Goal: Task Accomplishment & Management: Manage account settings

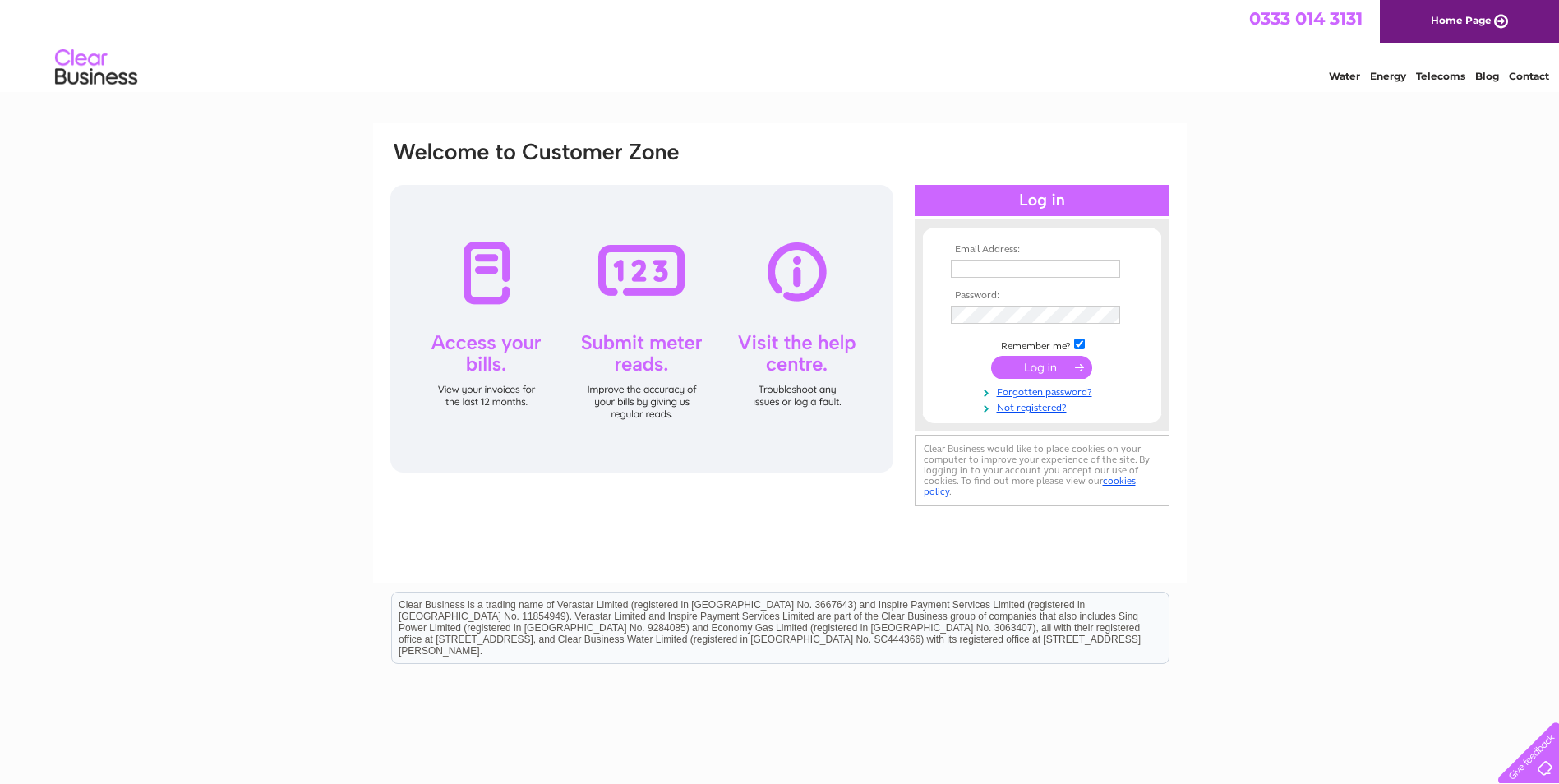
click at [960, 266] on input "text" at bounding box center [1036, 269] width 169 height 18
type input "m.dodds@torrascotiasports.com"
click at [1001, 394] on link "Forgotten password?" at bounding box center [1044, 390] width 186 height 15
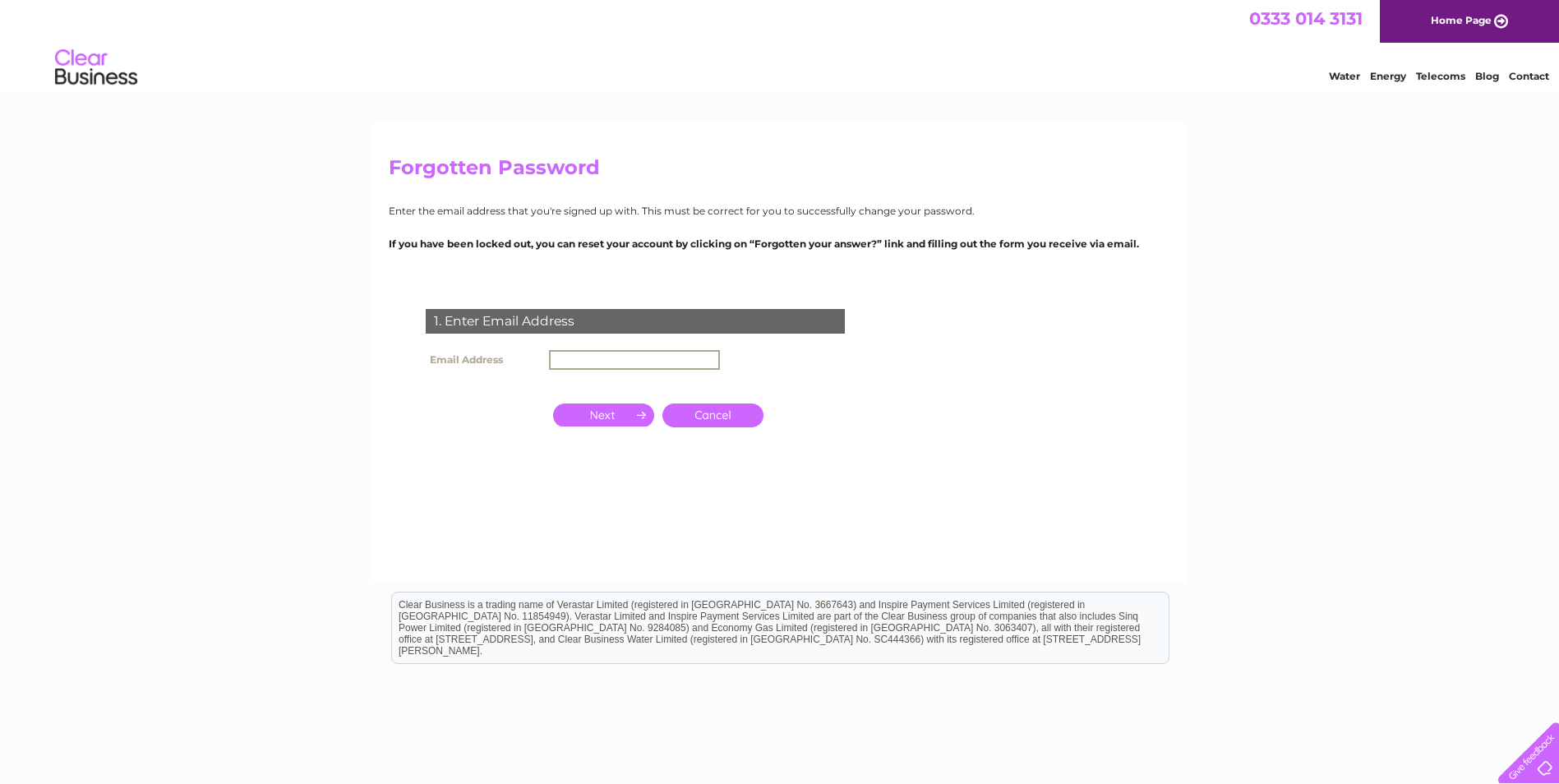
click at [552, 362] on input "text" at bounding box center [635, 360] width 171 height 20
type input "[PERSON_NAME][EMAIL_ADDRESS][DOMAIN_NAME]"
click at [612, 413] on input "button" at bounding box center [603, 413] width 101 height 23
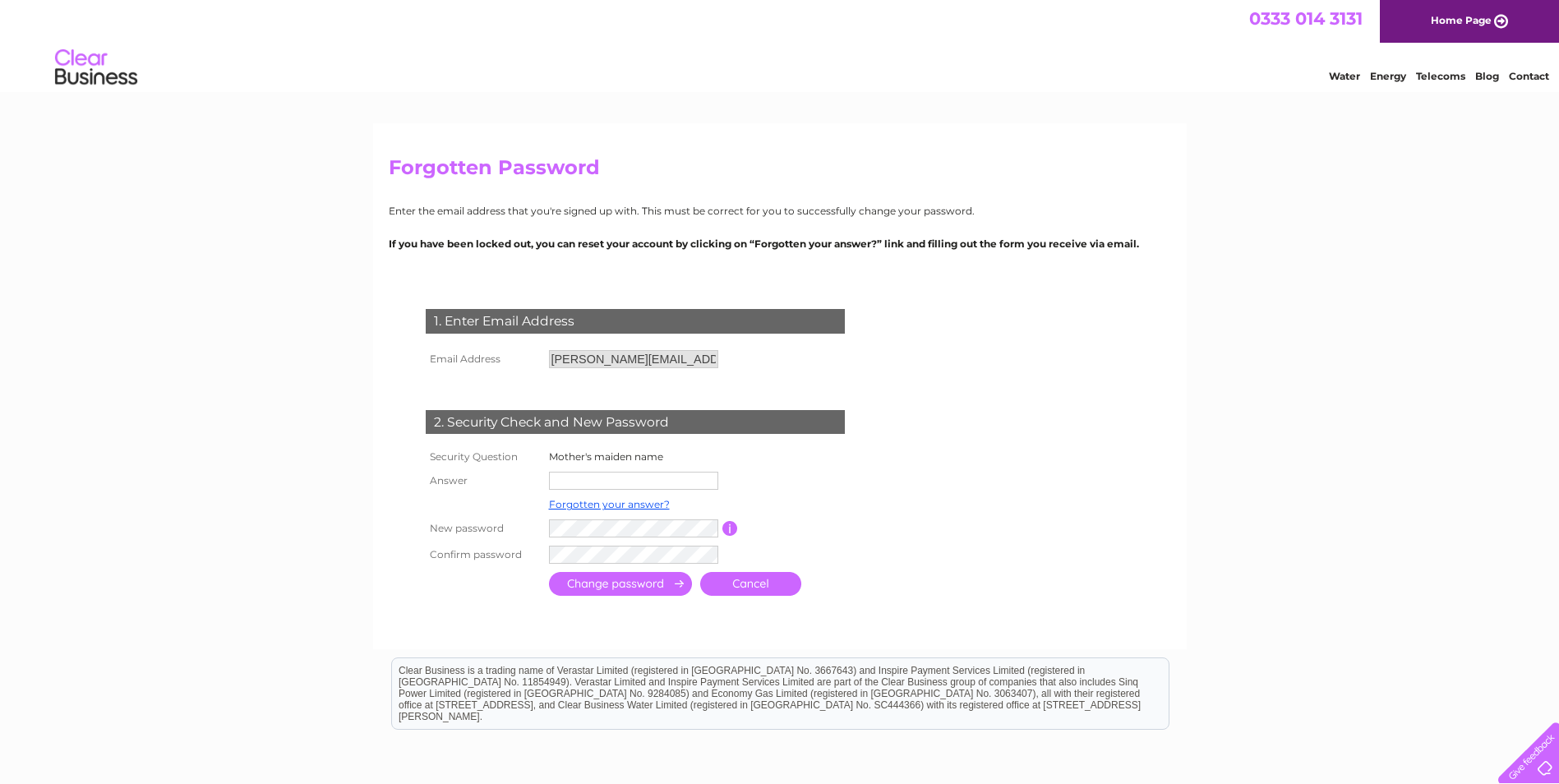
click at [564, 482] on input "text" at bounding box center [634, 481] width 169 height 18
type input "Little"
click at [549, 574] on input "submit" at bounding box center [620, 586] width 143 height 24
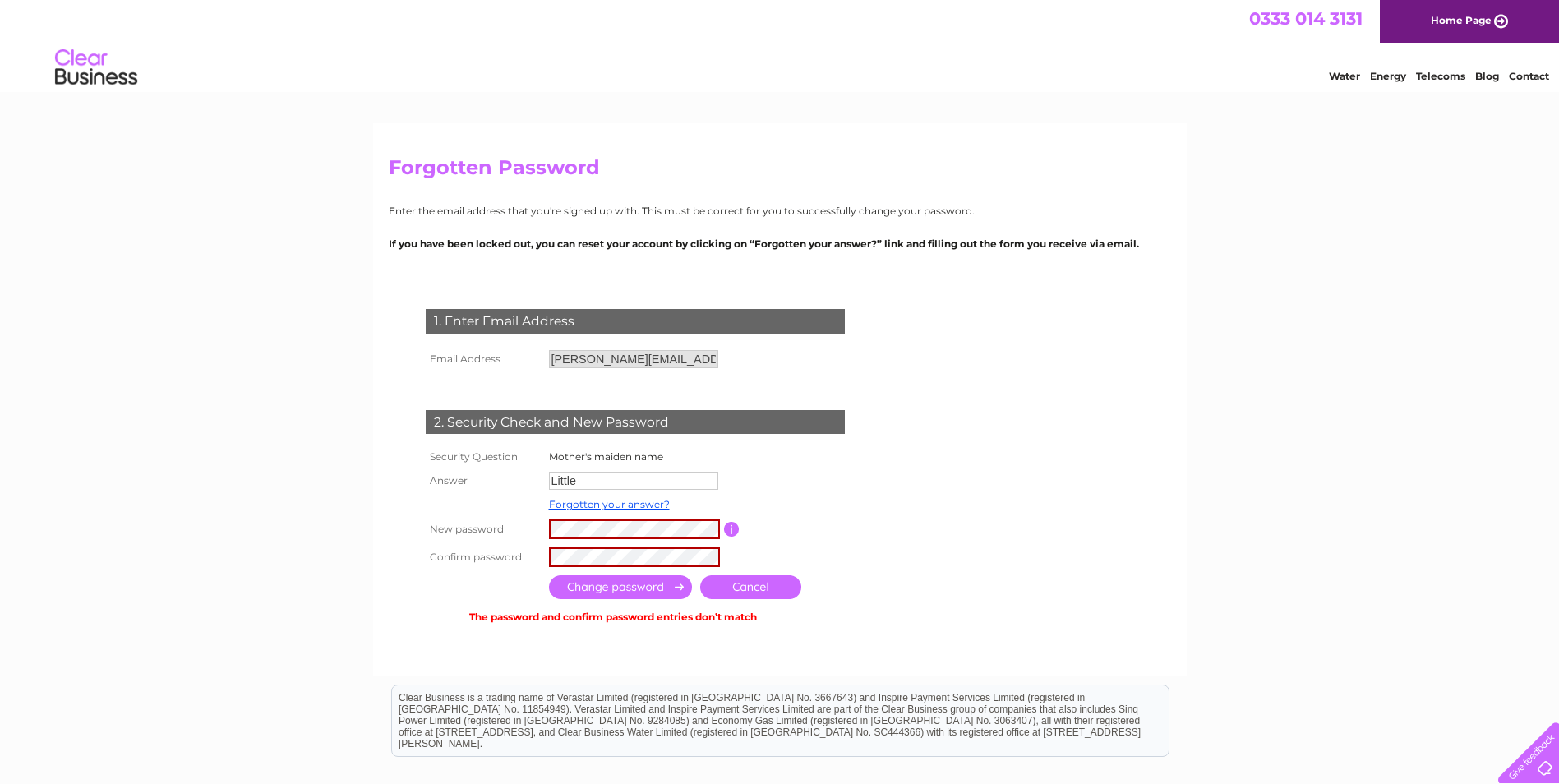
click at [660, 591] on input "submit" at bounding box center [620, 588] width 143 height 24
click at [729, 588] on link "Cancel" at bounding box center [750, 588] width 101 height 24
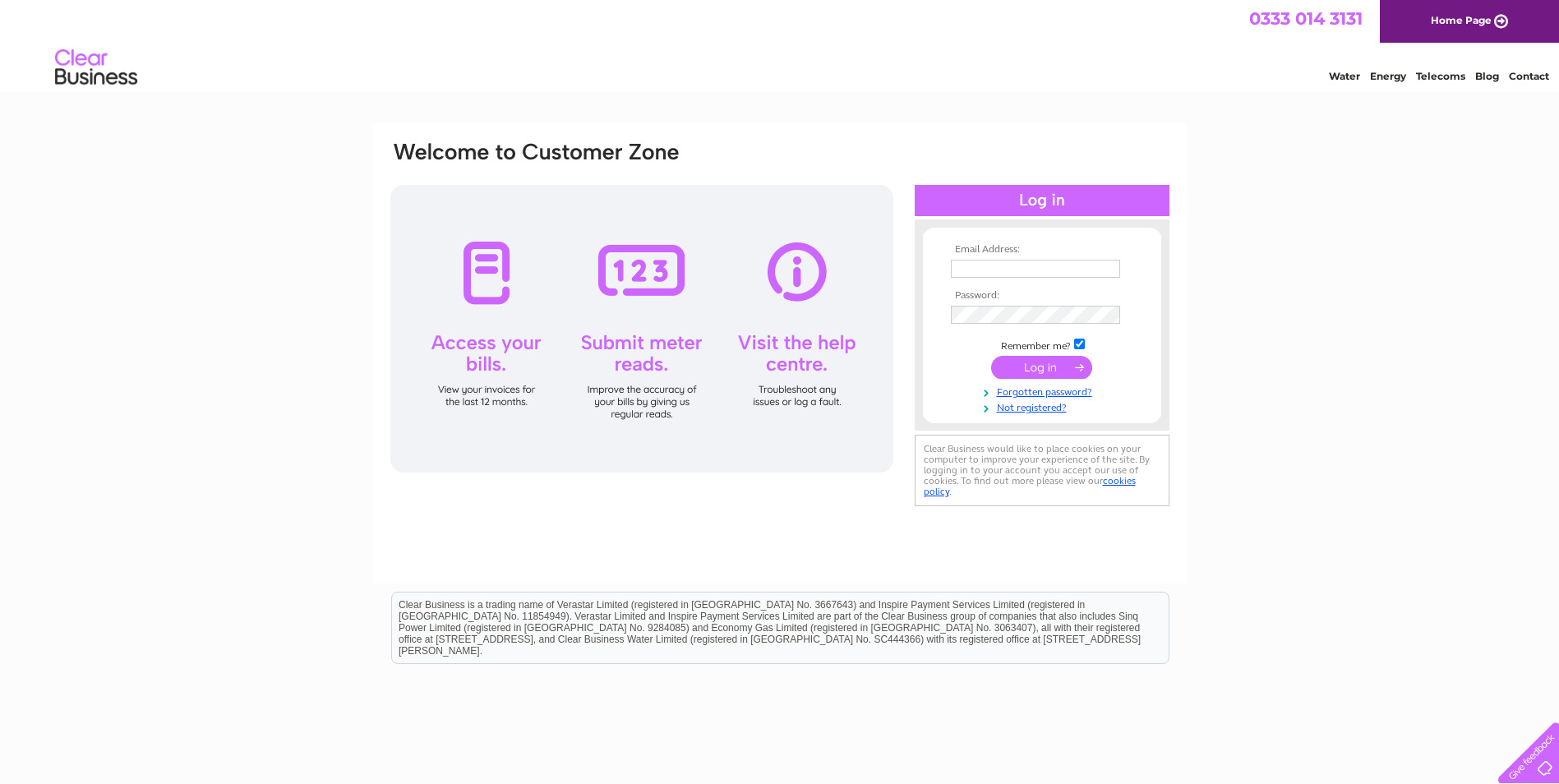
click at [970, 263] on input "text" at bounding box center [1036, 269] width 169 height 18
click at [952, 269] on input "text" at bounding box center [1037, 270] width 171 height 20
type input "[PERSON_NAME][EMAIL_ADDRESS][DOMAIN_NAME]"
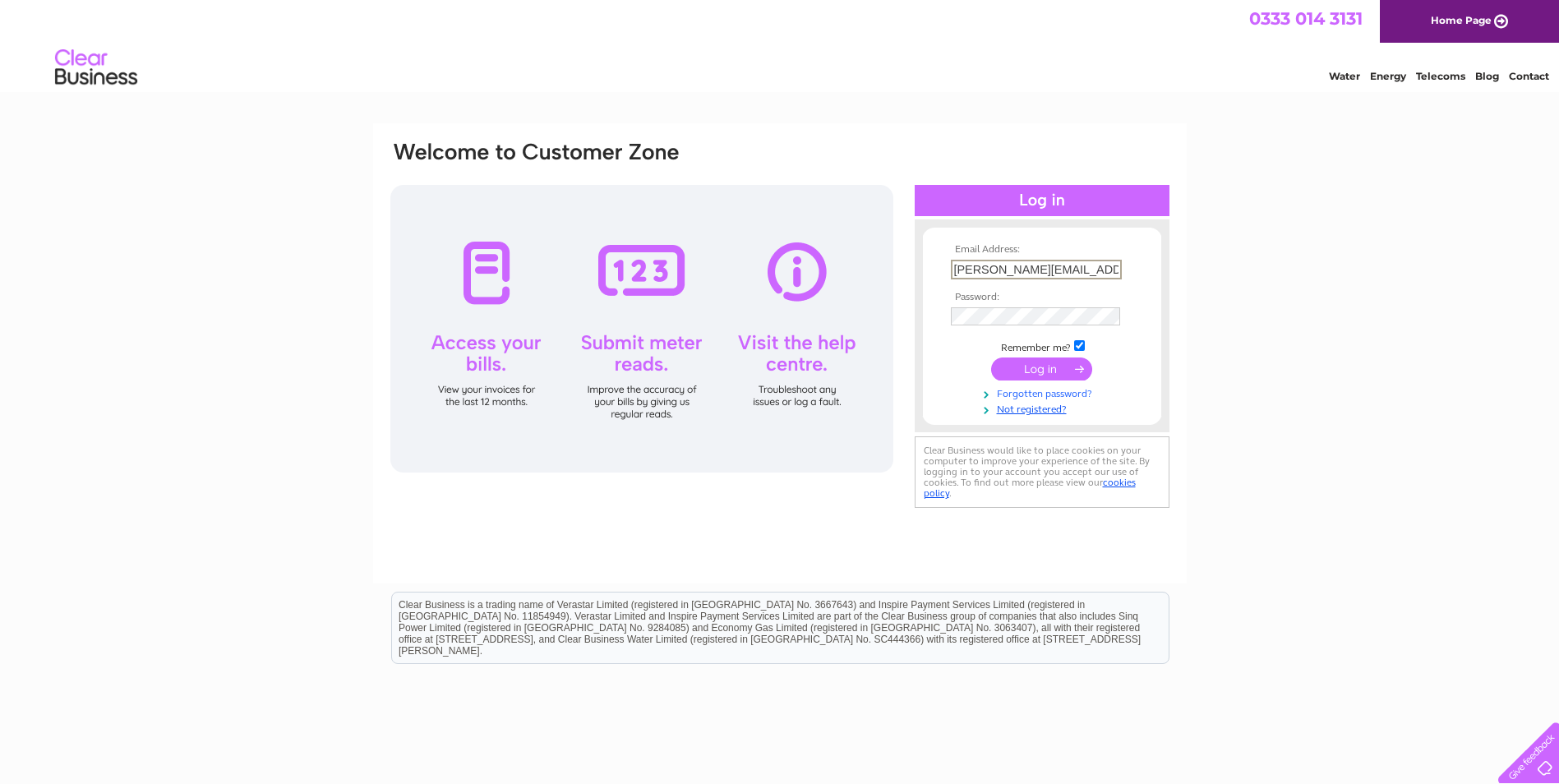
click at [1007, 397] on link "Forgotten password?" at bounding box center [1044, 392] width 186 height 15
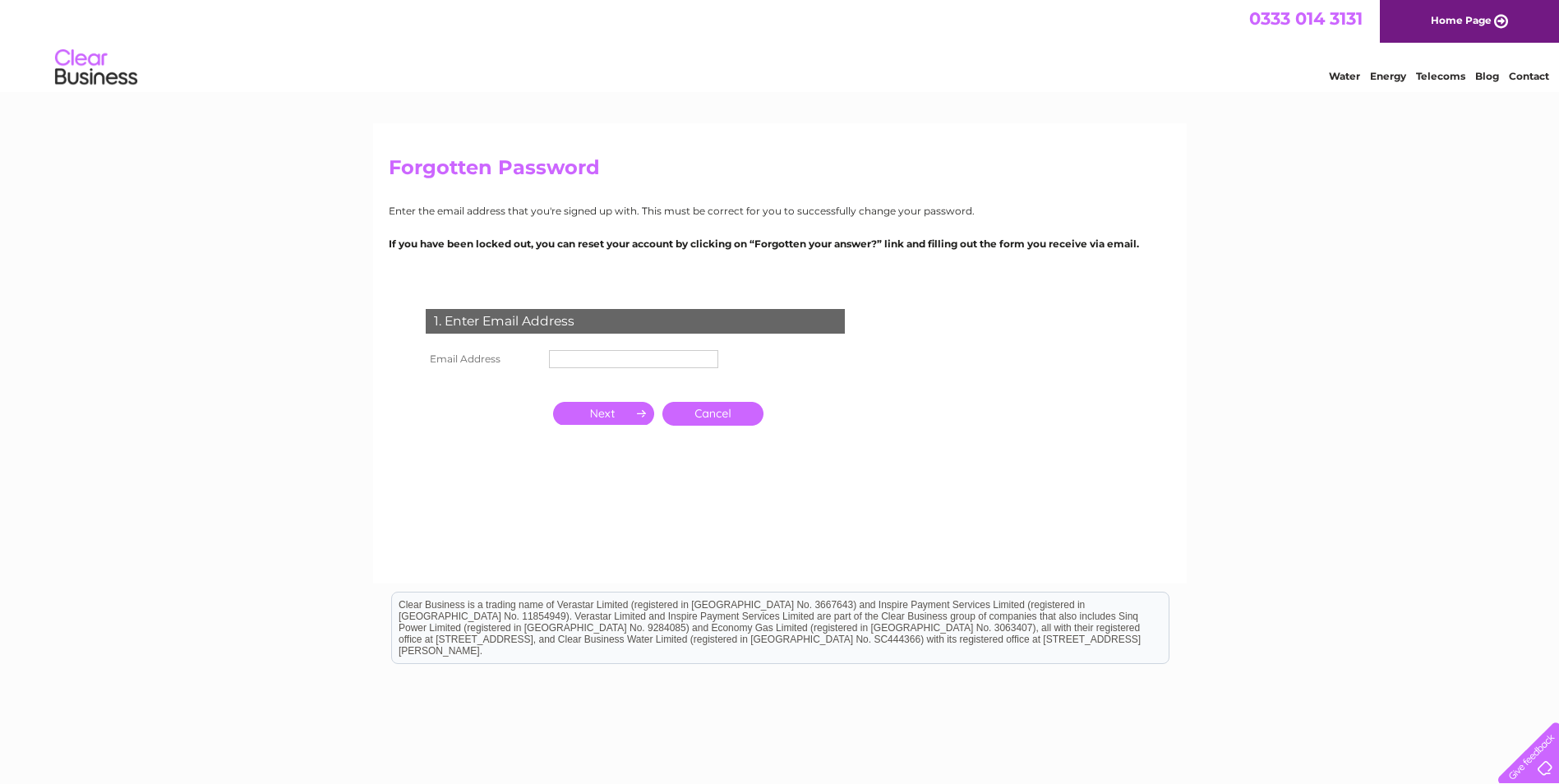
click at [554, 357] on input "text" at bounding box center [634, 359] width 169 height 18
type input "[PERSON_NAME][EMAIL_ADDRESS][DOMAIN_NAME]"
click at [608, 418] on input "button" at bounding box center [603, 415] width 101 height 23
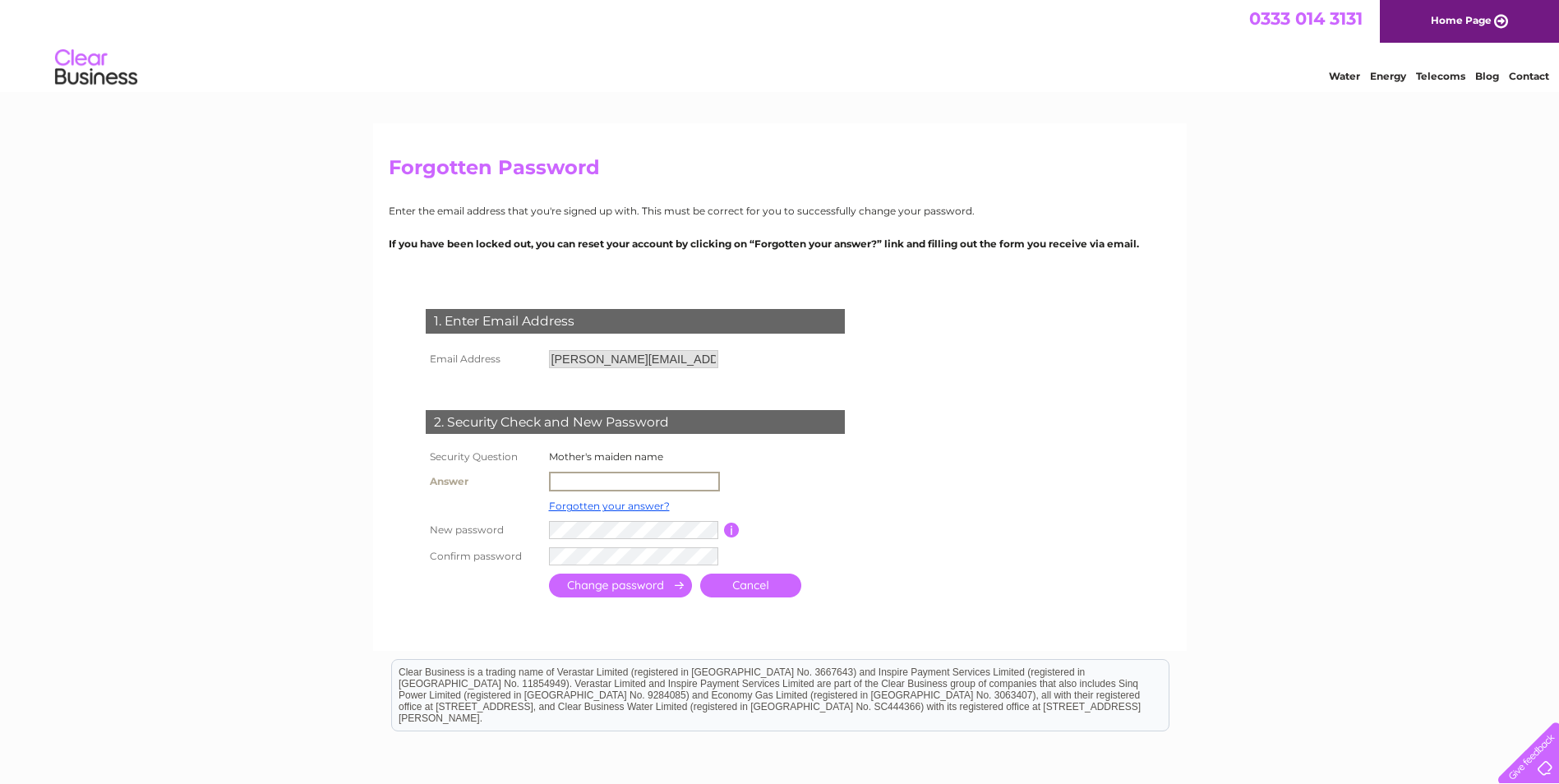
click at [552, 478] on input "text" at bounding box center [635, 482] width 171 height 20
type input "Little"
click at [584, 582] on input "submit" at bounding box center [620, 586] width 143 height 24
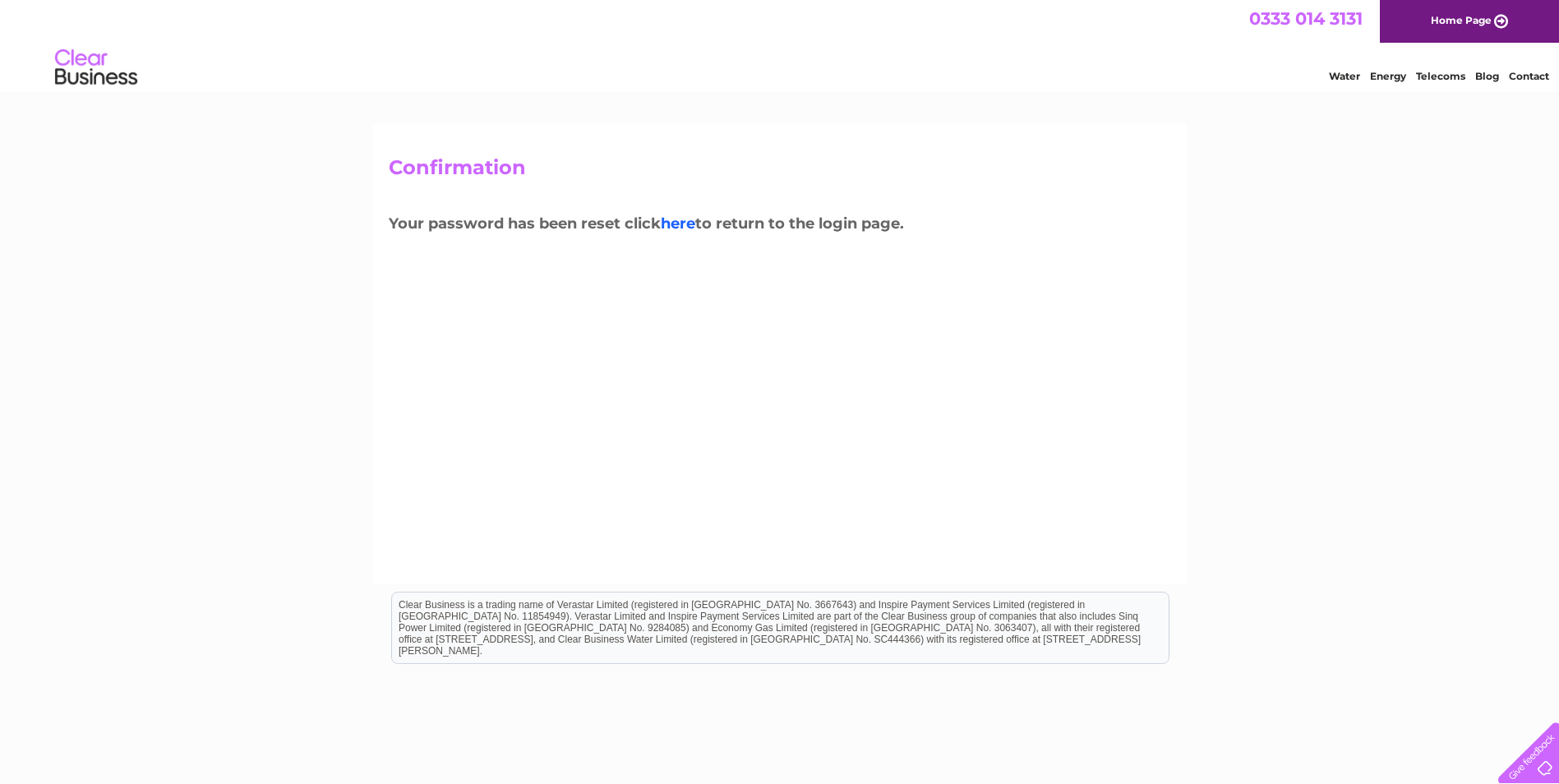
click at [679, 219] on link "here" at bounding box center [679, 224] width 35 height 18
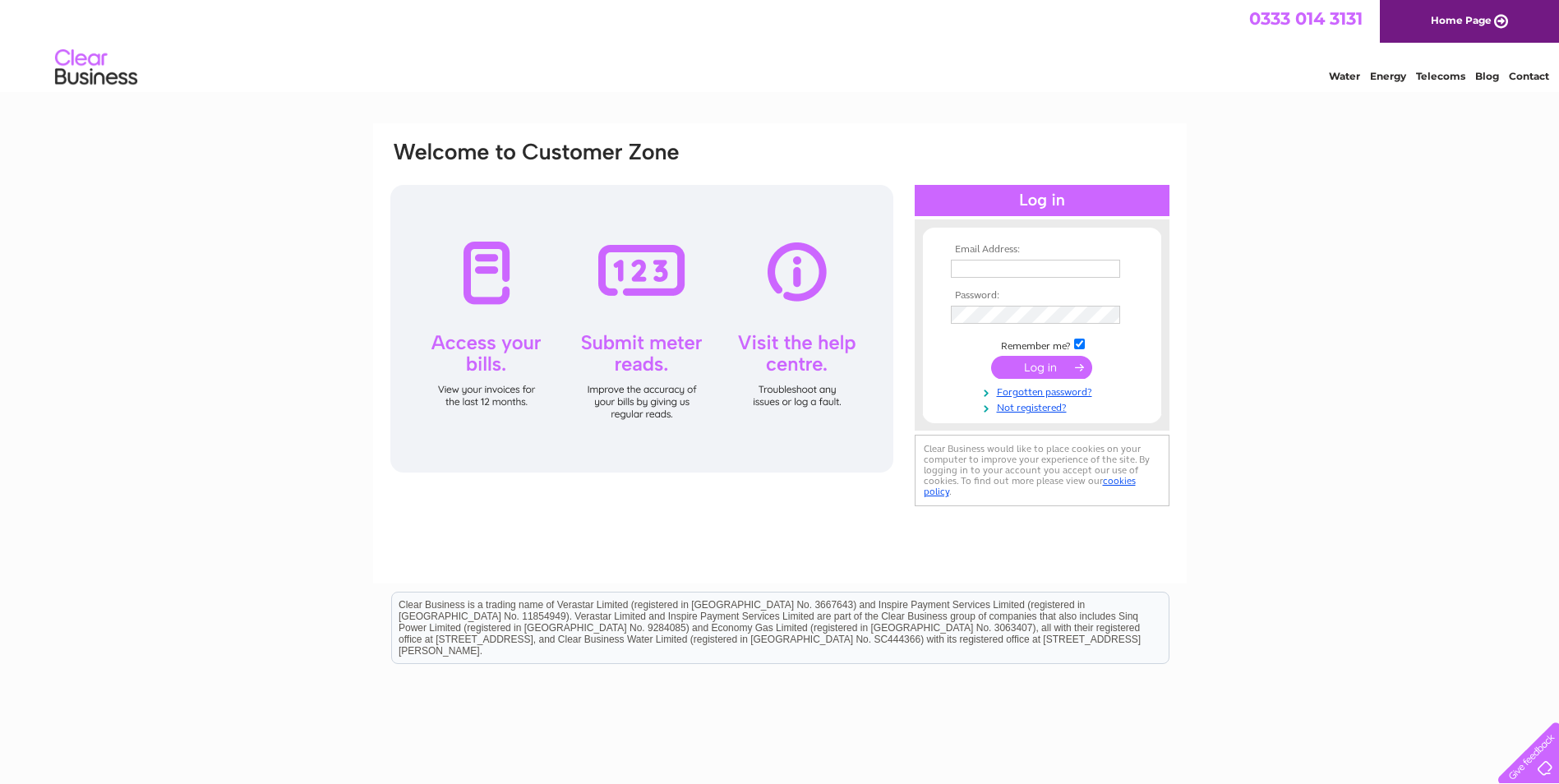
type input "m.dodds@torrascotiasports.com"
click at [1009, 366] on input "submit" at bounding box center [1041, 367] width 101 height 23
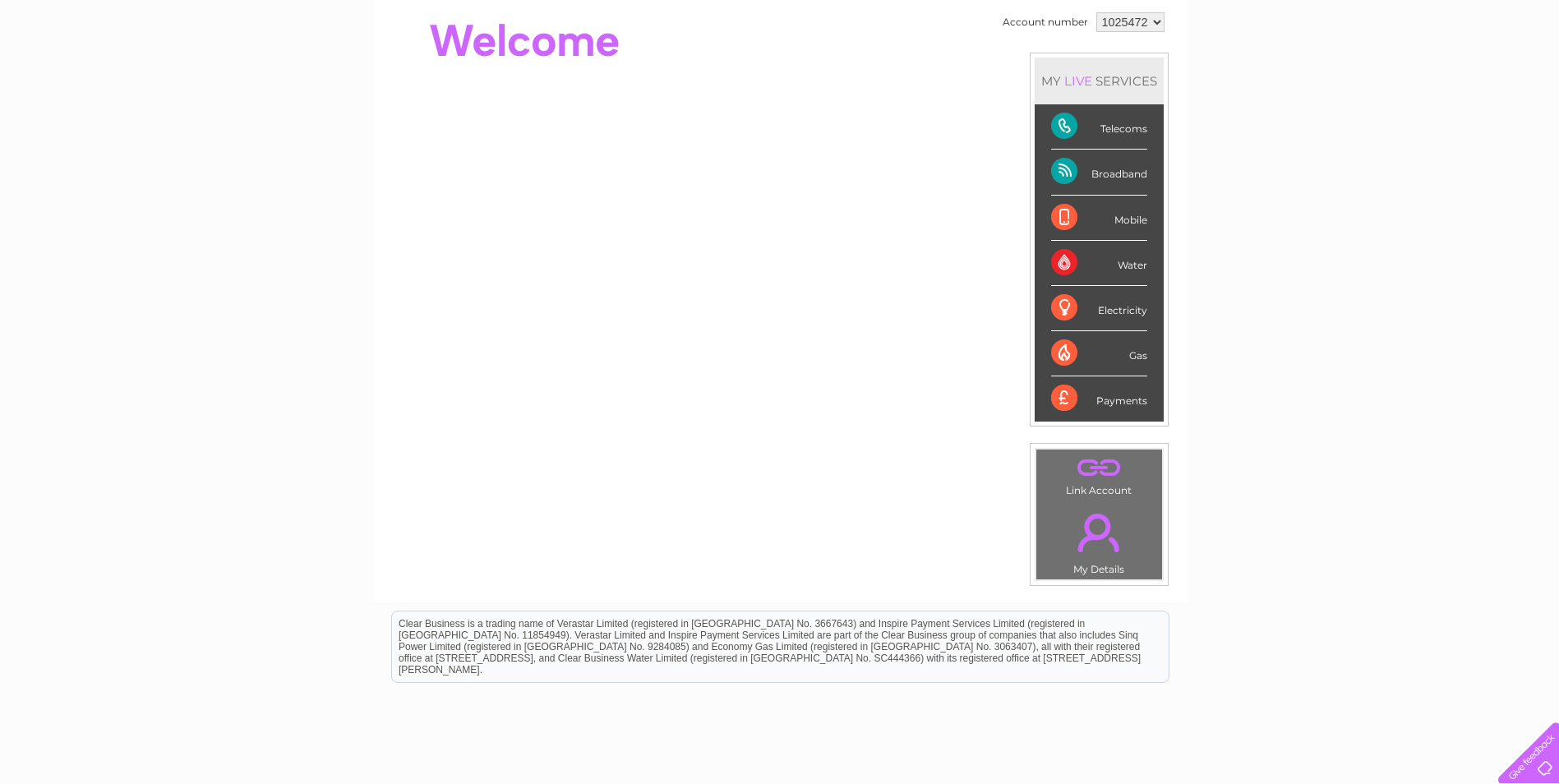
scroll to position [165, 0]
click at [1115, 130] on div "Telecoms" at bounding box center [1100, 126] width 96 height 45
click at [1105, 135] on div "Telecoms" at bounding box center [1100, 126] width 96 height 45
click at [1073, 126] on div "Telecoms" at bounding box center [1100, 126] width 96 height 45
click at [1075, 173] on div "Broadband" at bounding box center [1100, 172] width 96 height 45
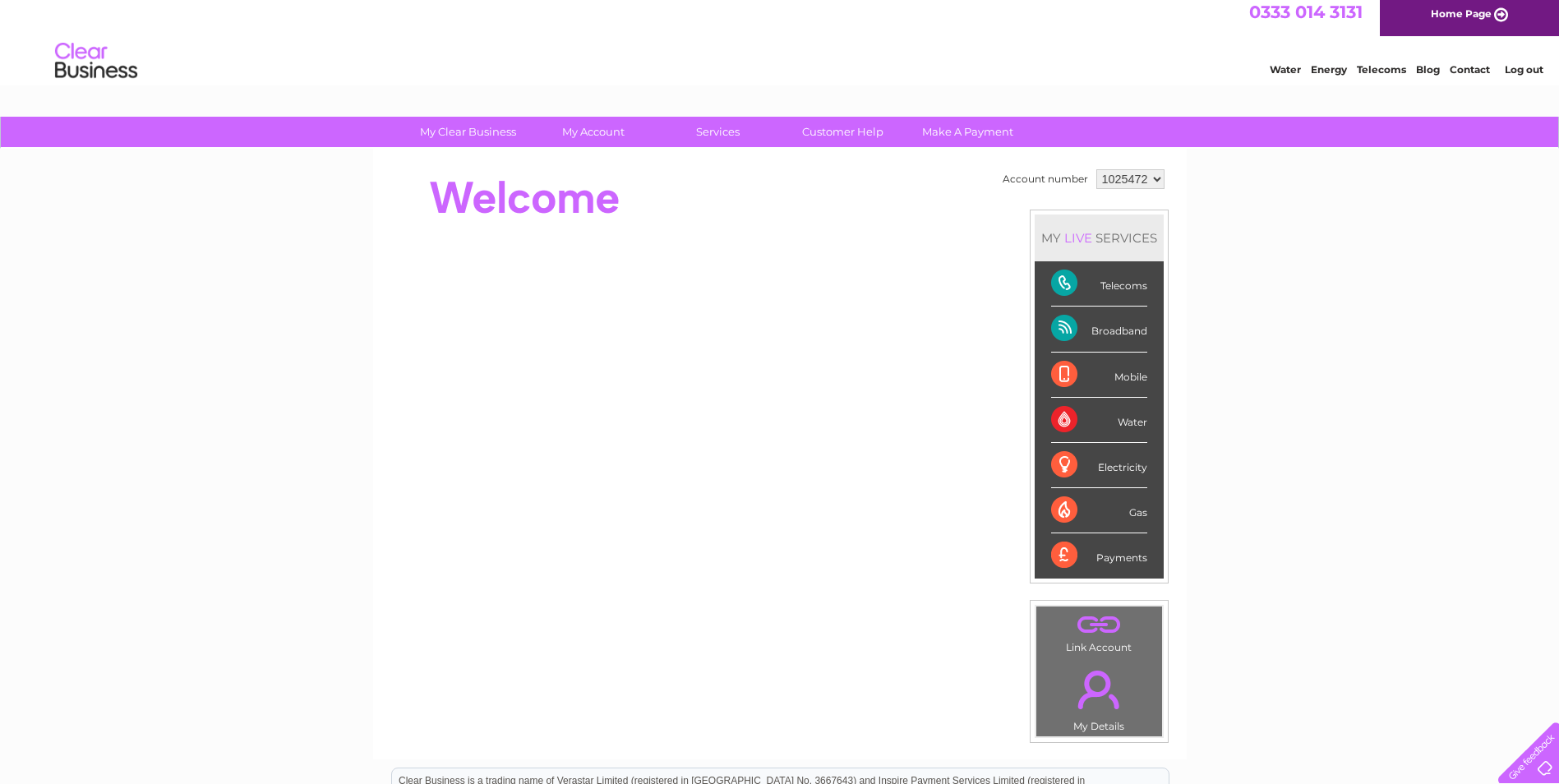
scroll to position [0, 0]
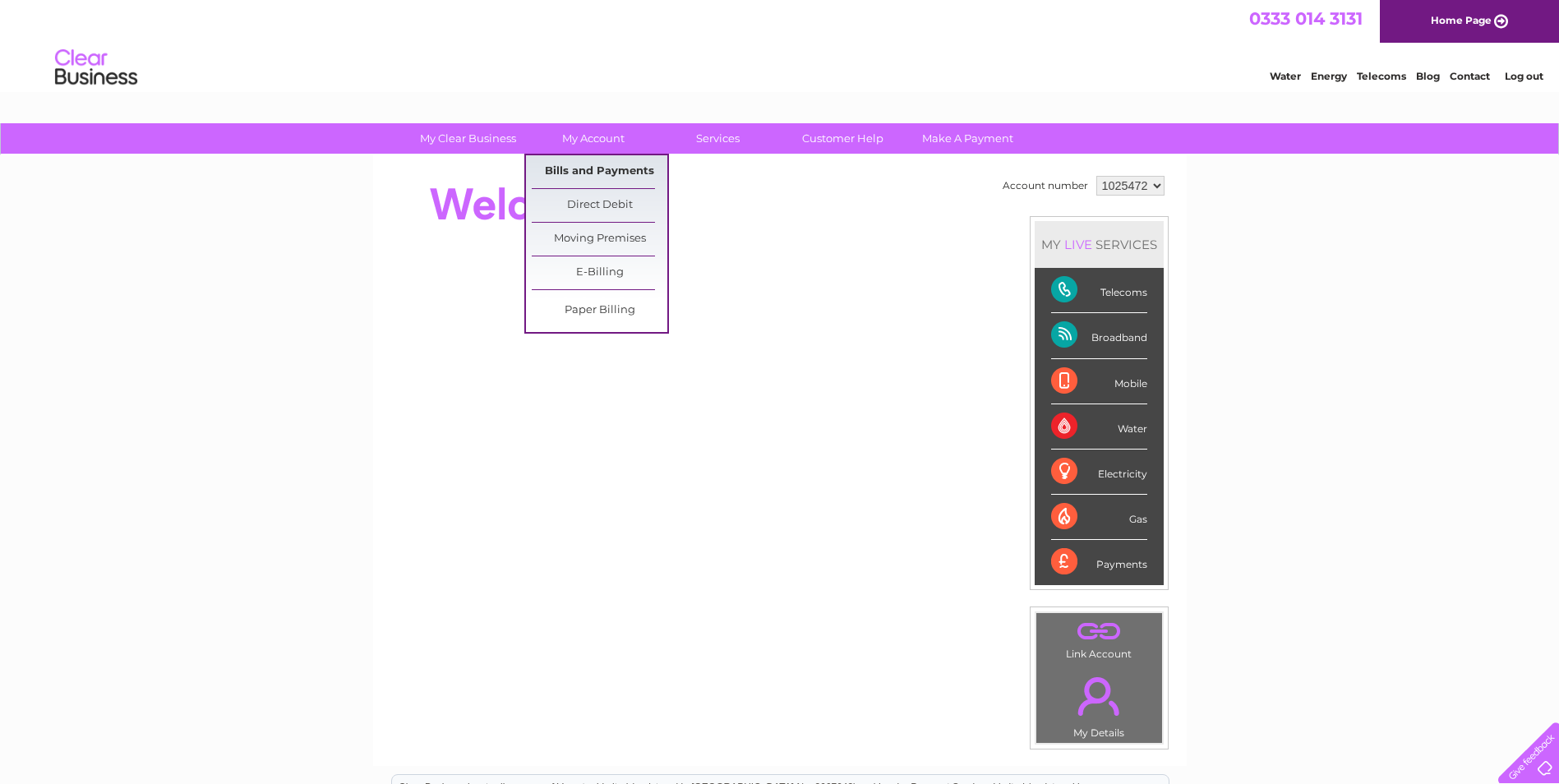
click at [580, 170] on link "Bills and Payments" at bounding box center [599, 172] width 136 height 33
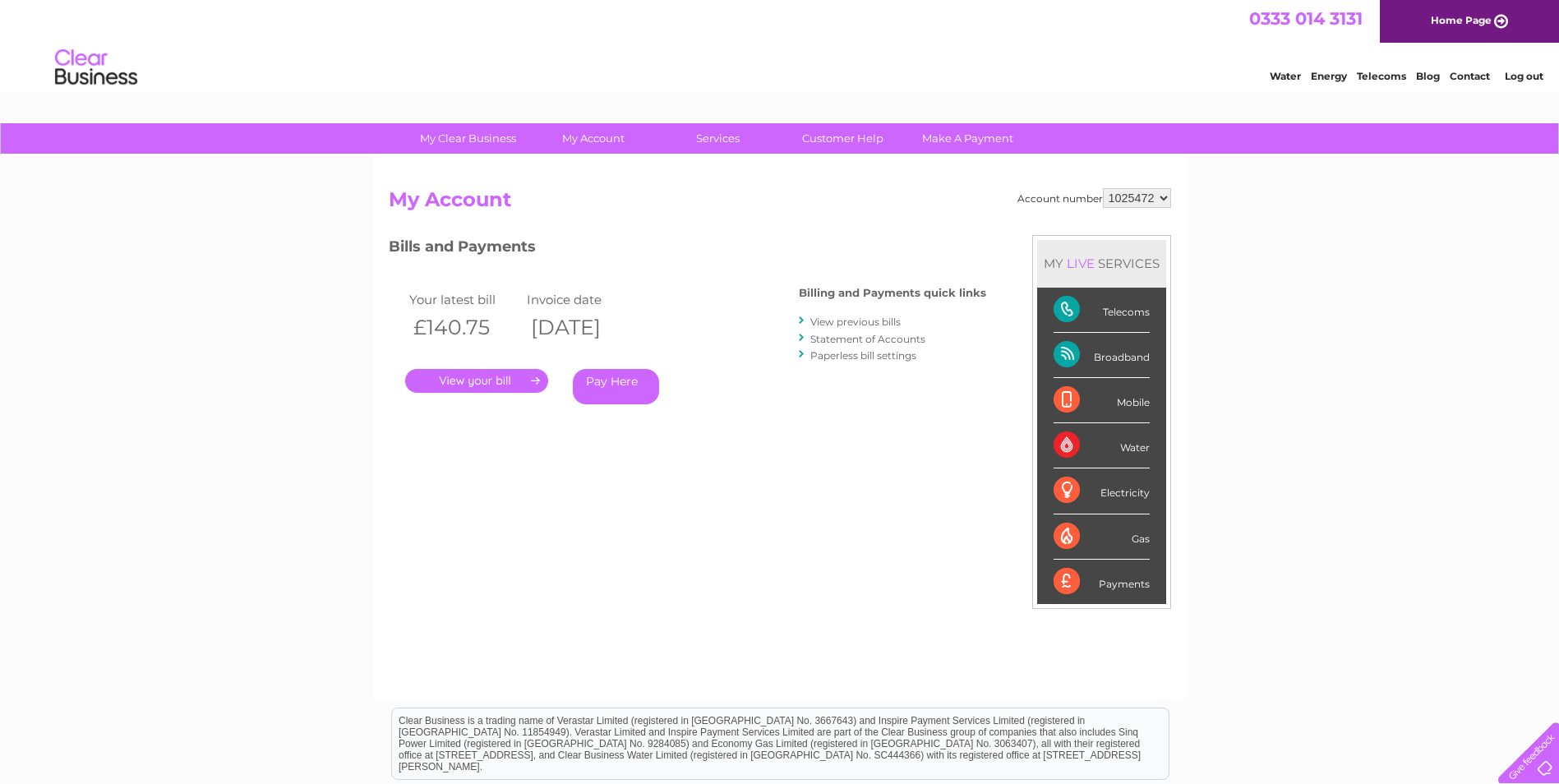
click at [487, 376] on link "." at bounding box center [477, 381] width 143 height 24
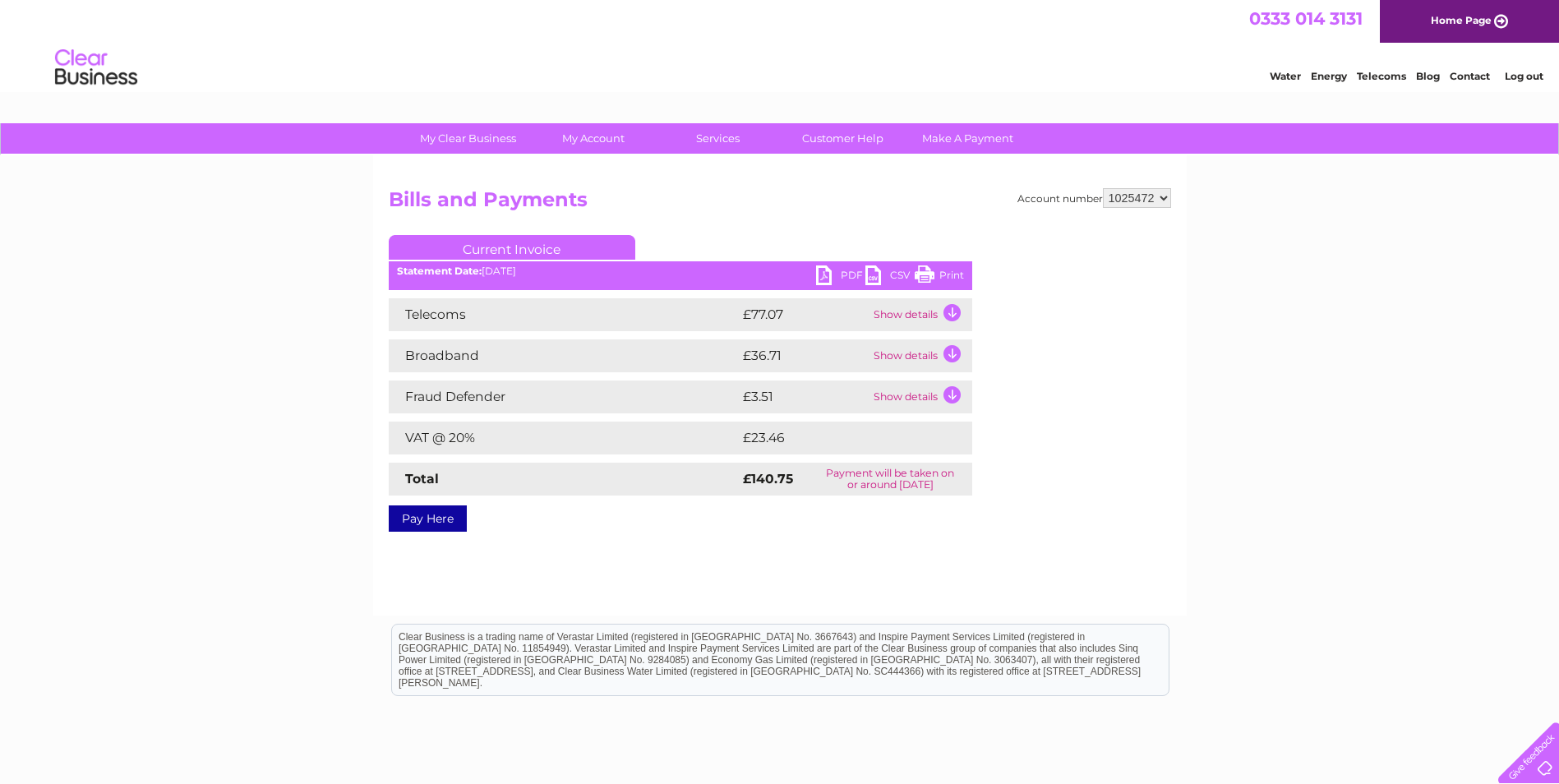
click at [952, 313] on td "Show details" at bounding box center [920, 315] width 103 height 33
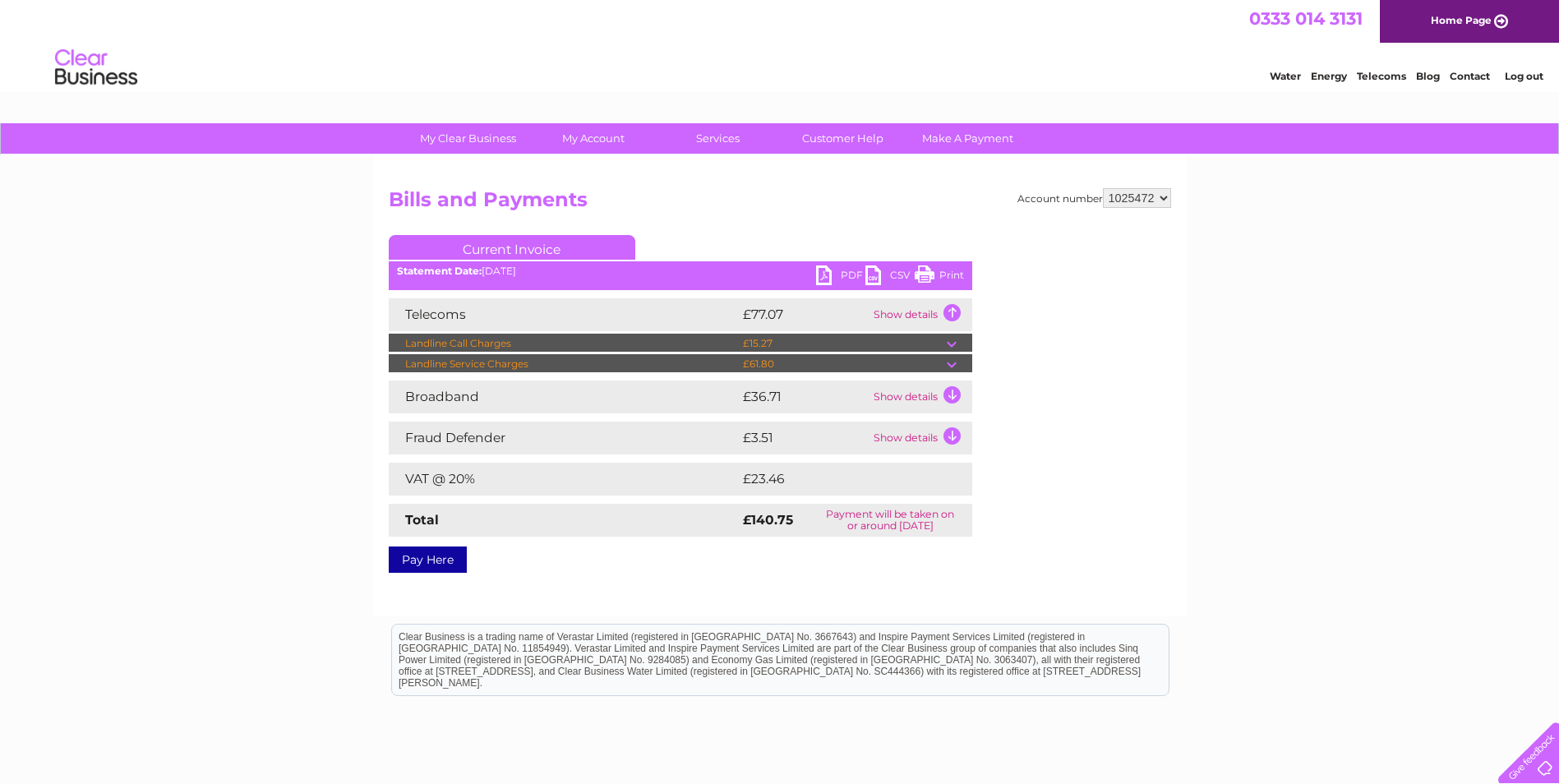
click at [952, 313] on td "Show details" at bounding box center [920, 315] width 103 height 33
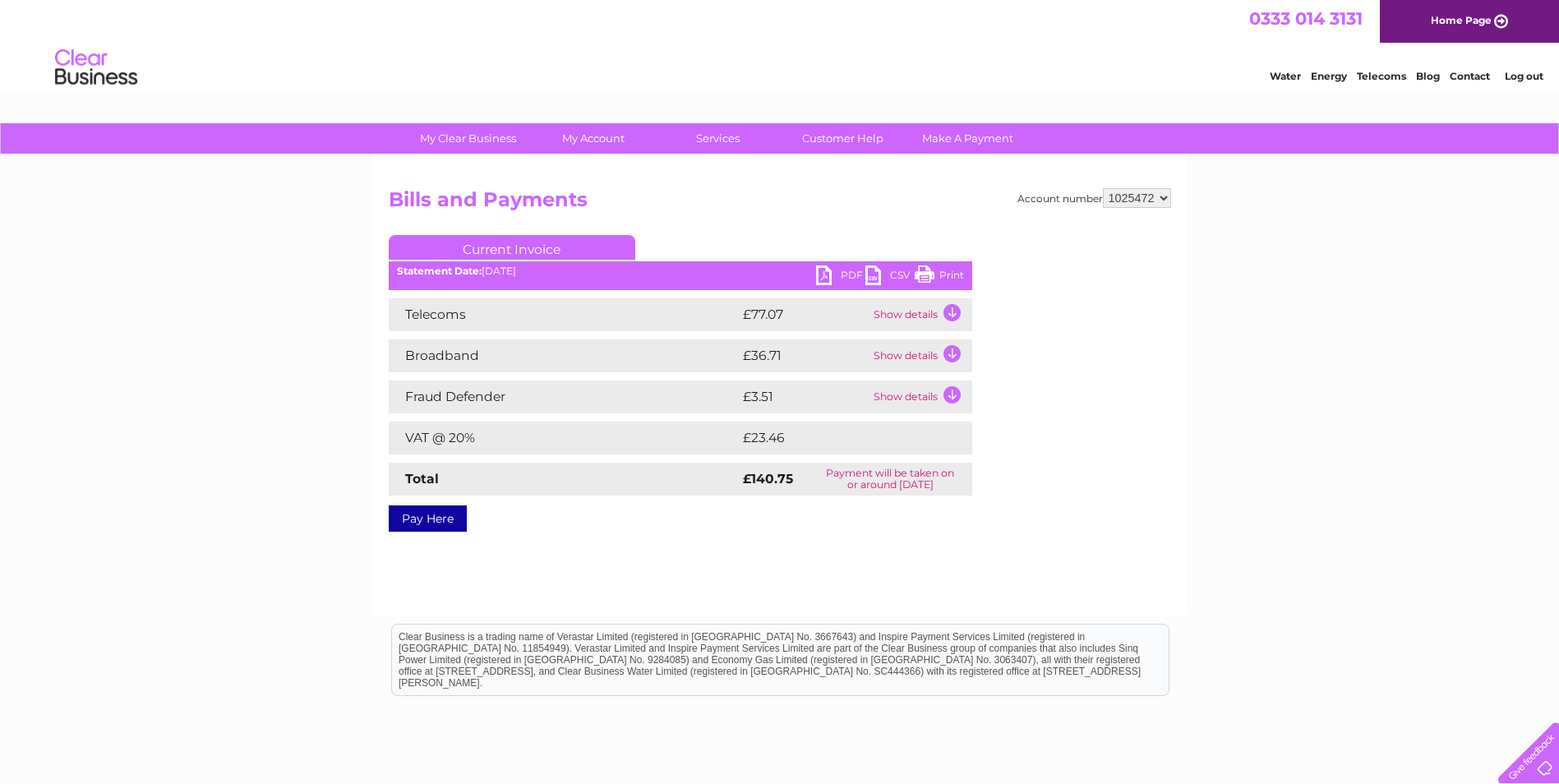
click at [950, 355] on td "Show details" at bounding box center [920, 356] width 103 height 33
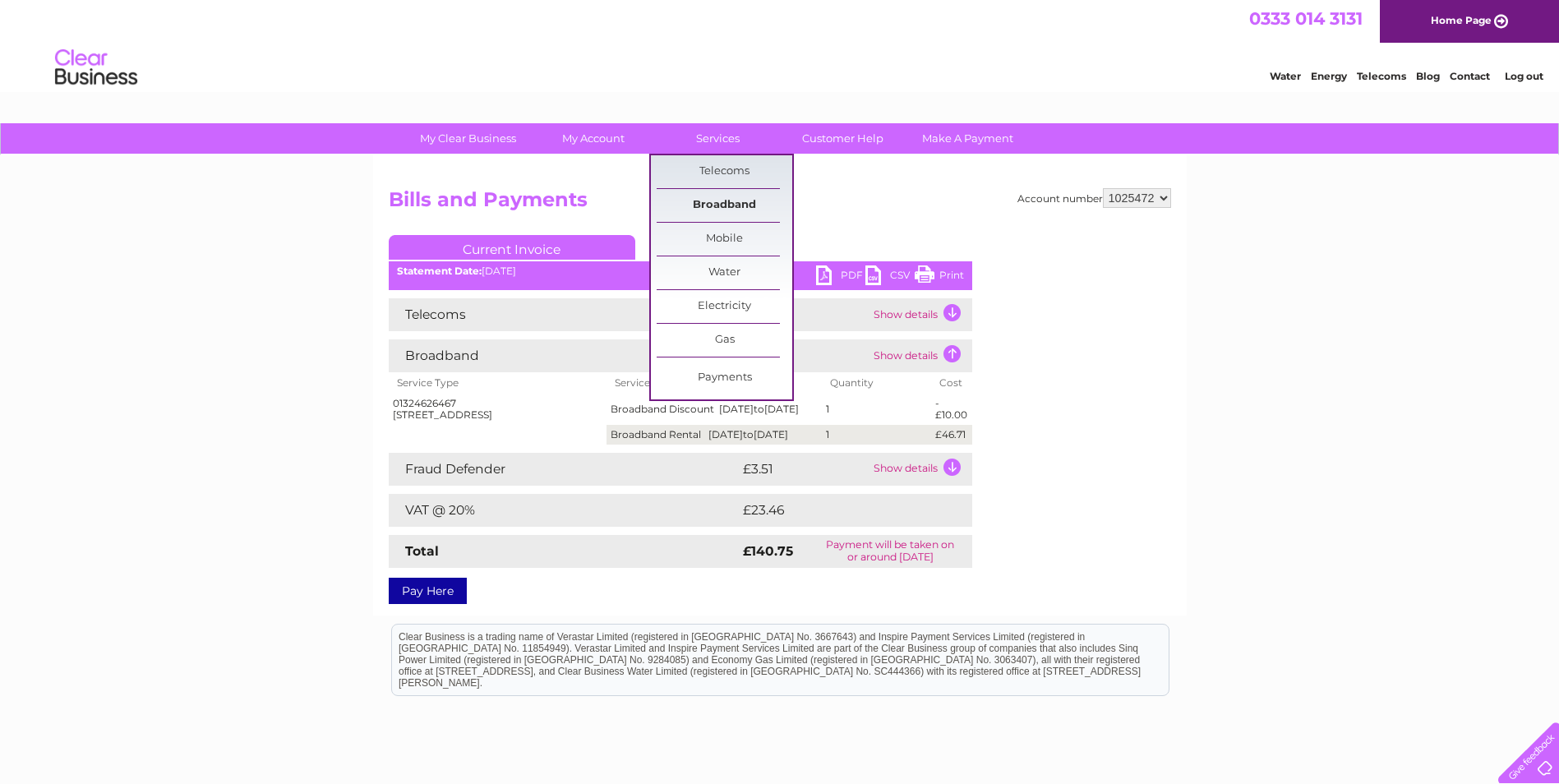
click at [710, 213] on link "Broadband" at bounding box center [724, 206] width 136 height 33
click at [712, 203] on link "Broadband" at bounding box center [724, 206] width 136 height 33
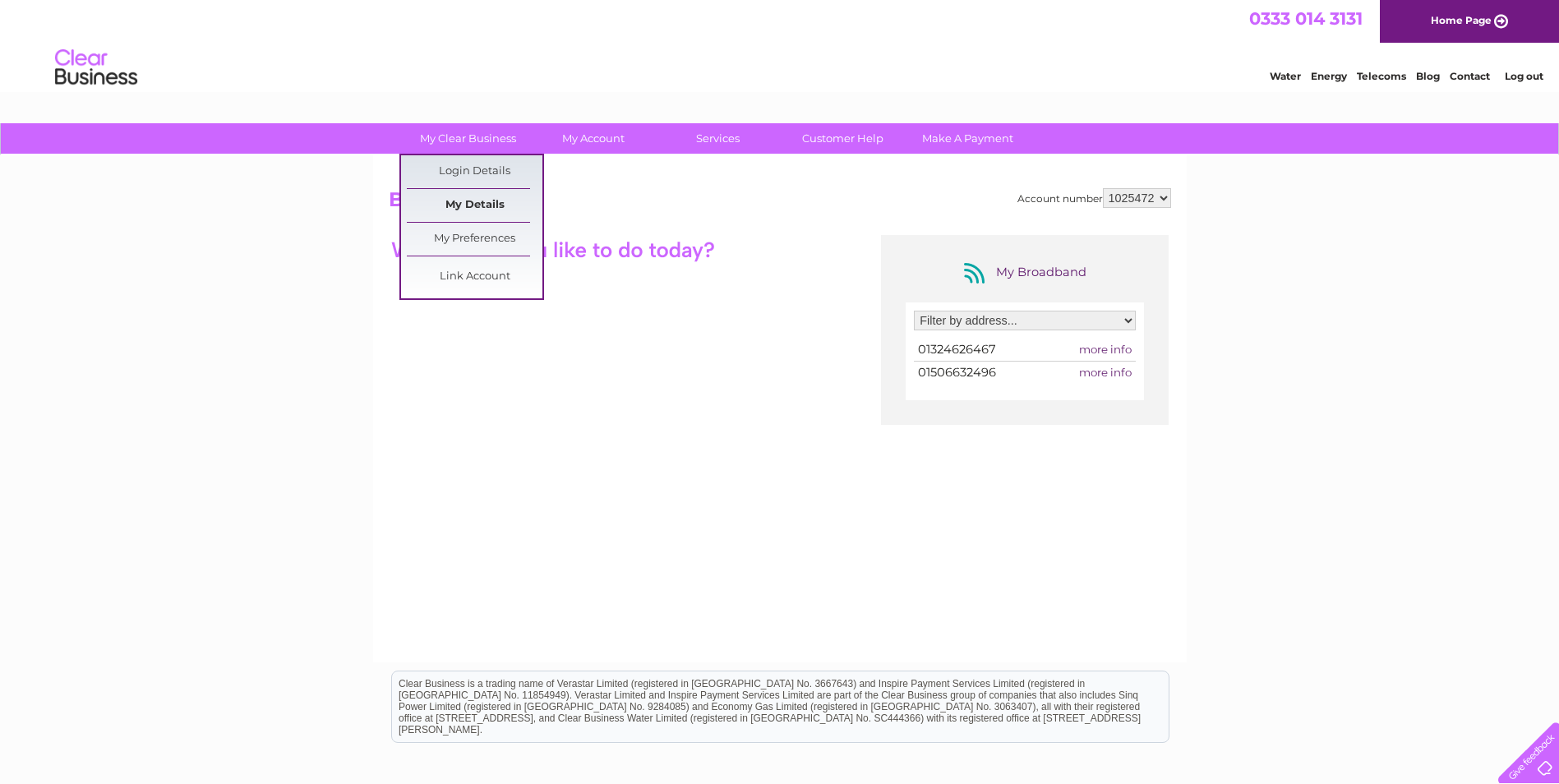
click at [502, 210] on link "My Details" at bounding box center [474, 206] width 136 height 33
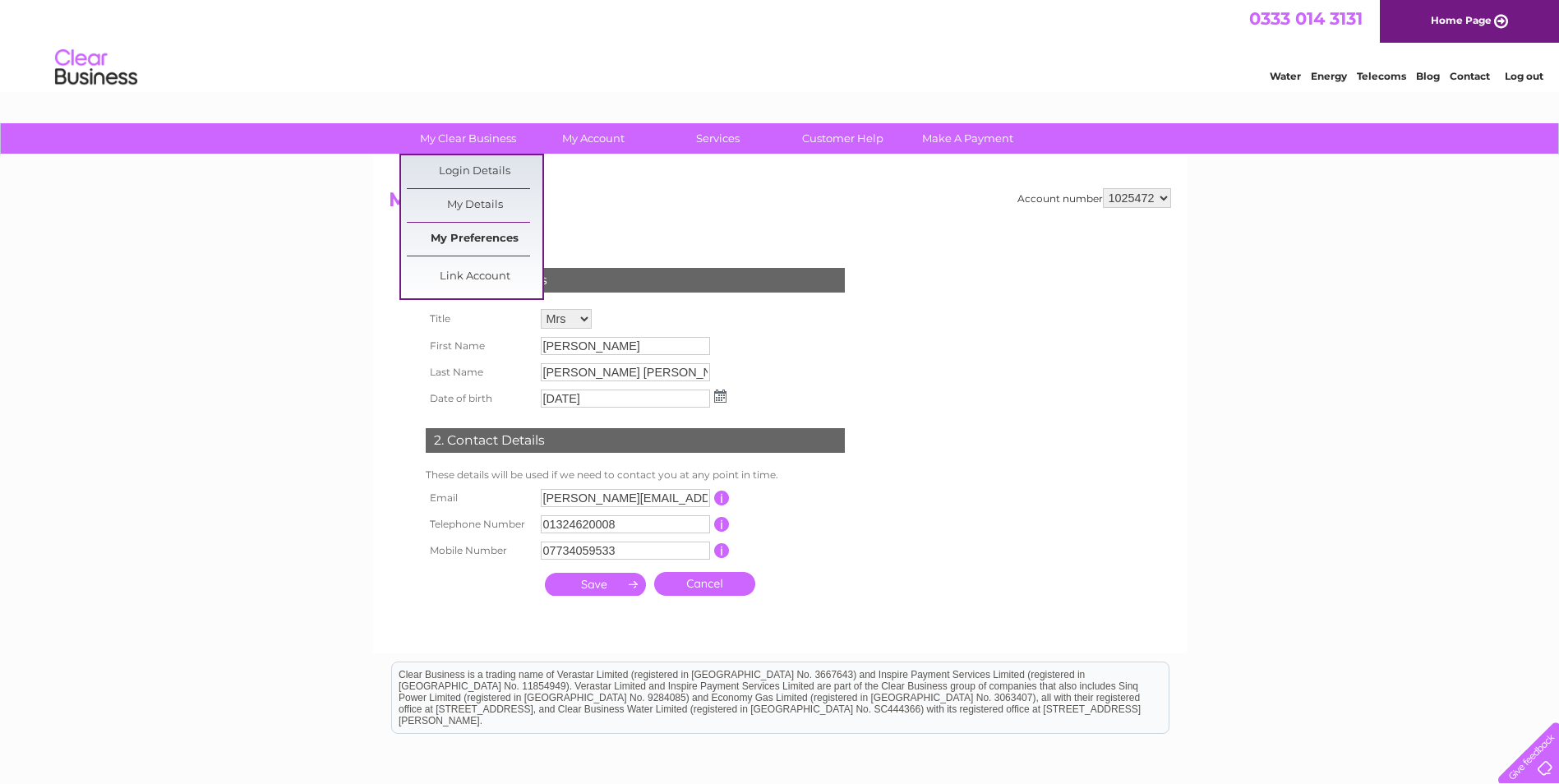
click at [473, 247] on link "My Preferences" at bounding box center [474, 239] width 136 height 33
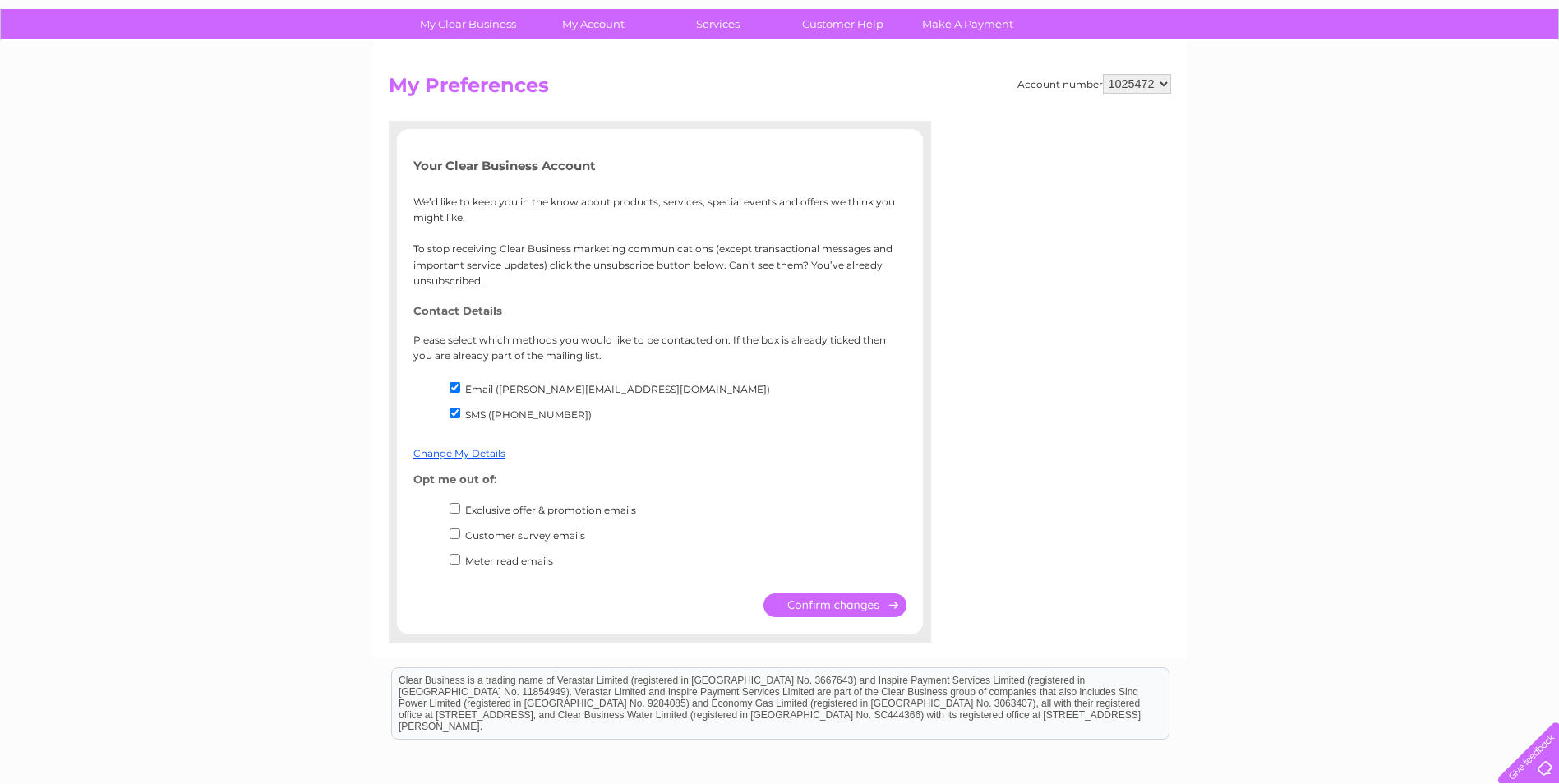
scroll to position [1, 0]
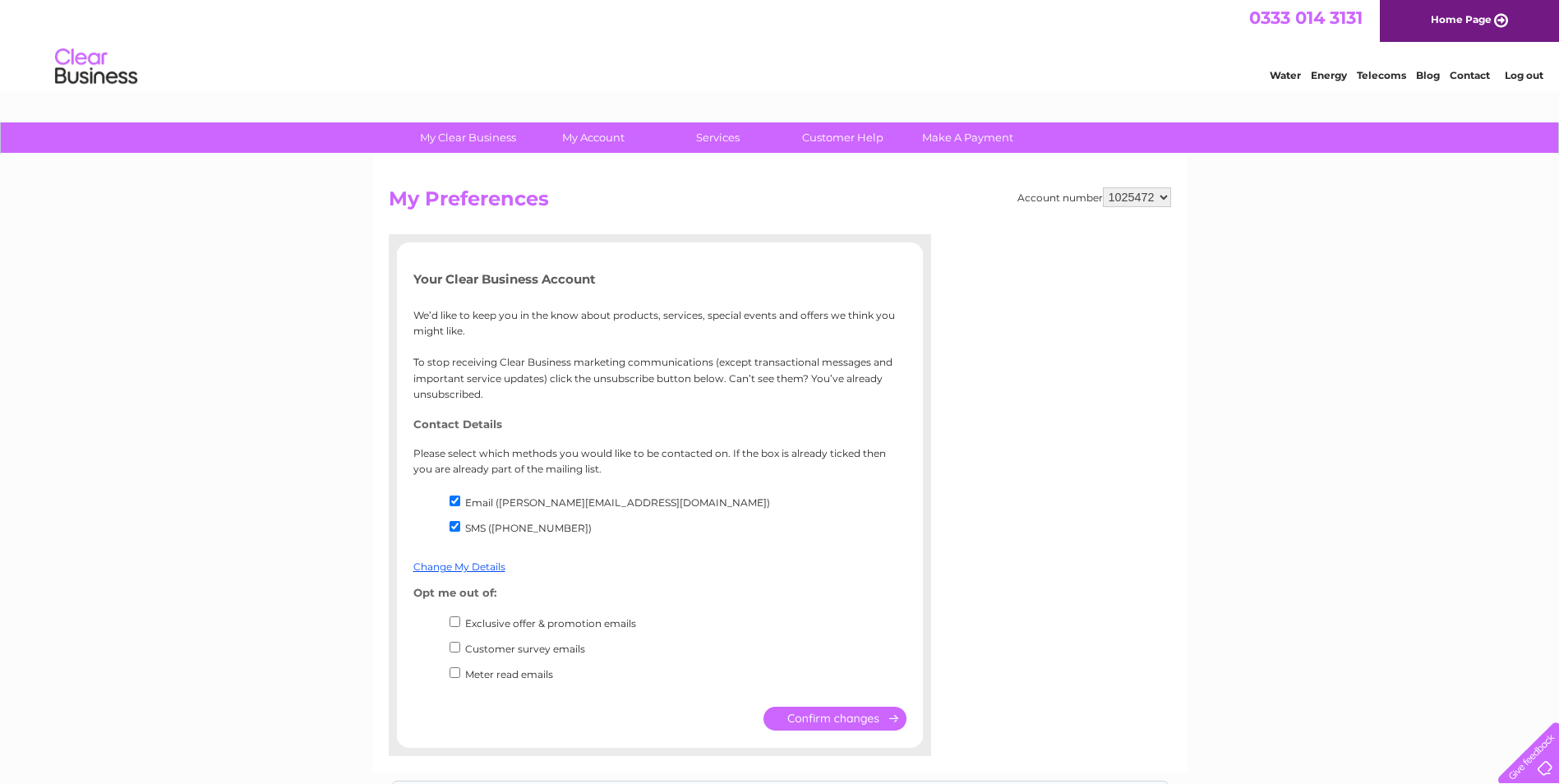
drag, startPoint x: 418, startPoint y: 256, endPoint x: 403, endPoint y: 260, distance: 15.5
drag, startPoint x: 403, startPoint y: 260, endPoint x: 453, endPoint y: 136, distance: 133.7
click at [453, 136] on link "My Clear Business" at bounding box center [468, 138] width 136 height 30
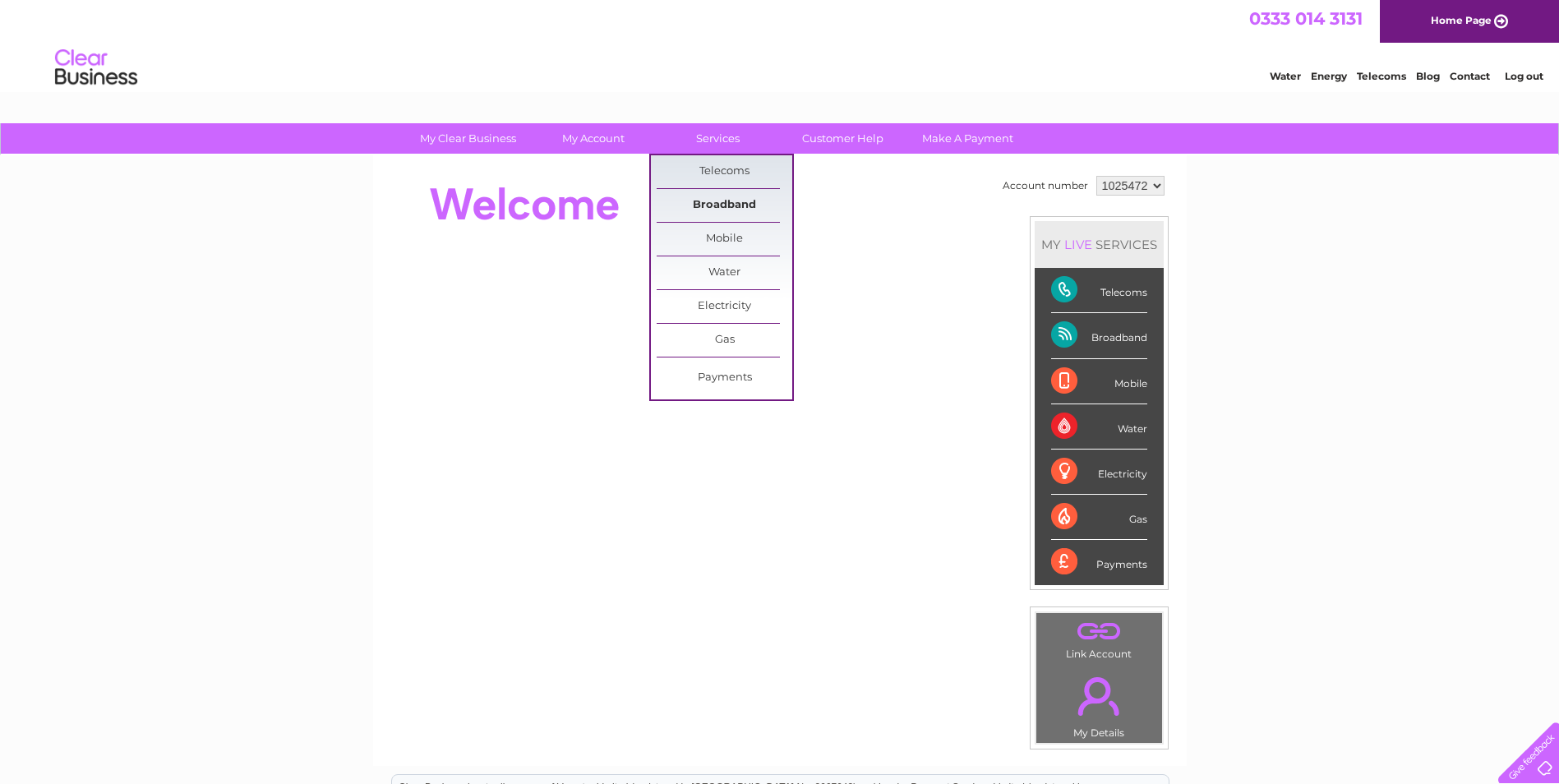
click at [727, 205] on link "Broadband" at bounding box center [724, 206] width 136 height 33
